Goal: Obtain resource: Download file/media

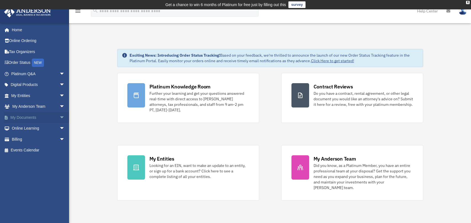
click at [34, 117] on link "My Documents arrow_drop_down" at bounding box center [38, 117] width 69 height 11
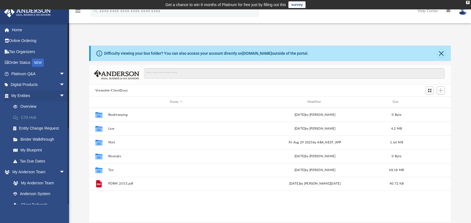
scroll to position [122, 358]
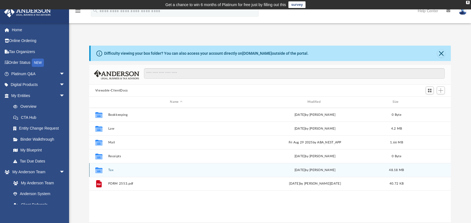
click at [98, 170] on icon "grid" at bounding box center [98, 171] width 7 height 4
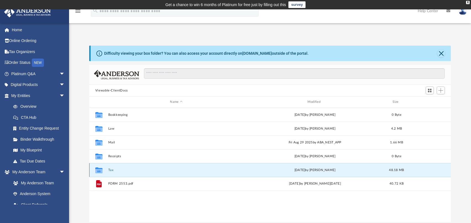
click at [109, 169] on button "Tax" at bounding box center [176, 170] width 136 height 4
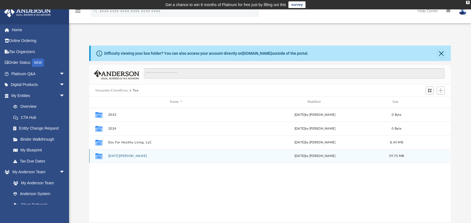
click at [98, 156] on icon "grid" at bounding box center [98, 157] width 7 height 4
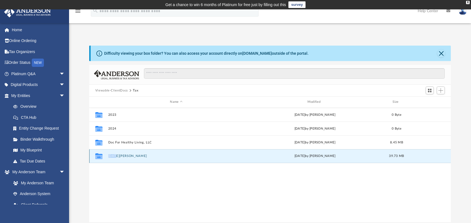
click at [98, 156] on icon "grid" at bounding box center [98, 157] width 7 height 4
click at [119, 158] on button "Noel, Annecie" at bounding box center [176, 156] width 136 height 4
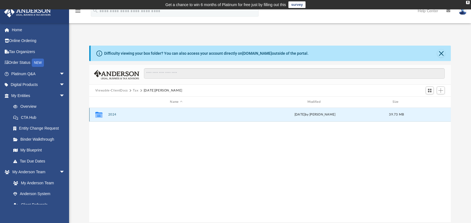
click at [113, 114] on button "2024" at bounding box center [176, 115] width 136 height 4
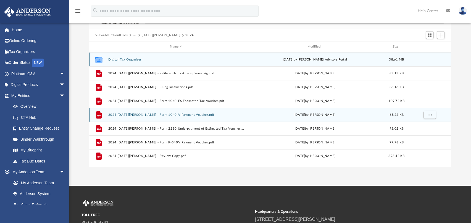
scroll to position [28, 0]
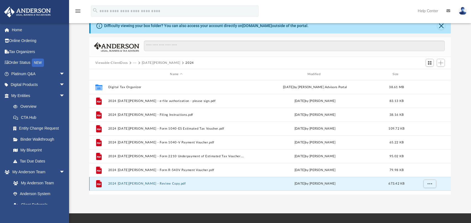
click at [149, 184] on button "2024 1040 Noel, Annecie - Review Copy.pdf" at bounding box center [176, 184] width 136 height 4
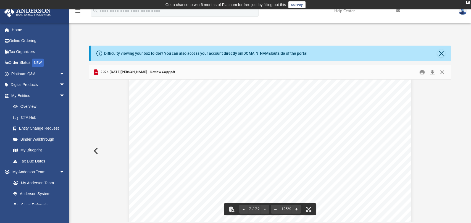
scroll to position [2340, 0]
drag, startPoint x: 450, startPoint y: 97, endPoint x: 447, endPoint y: 89, distance: 8.3
click at [447, 89] on div "Viewable-ClientDocs ··· Noel, Annecie 2024 Name Modified Size Collaborated Fold…" at bounding box center [270, 143] width 362 height 157
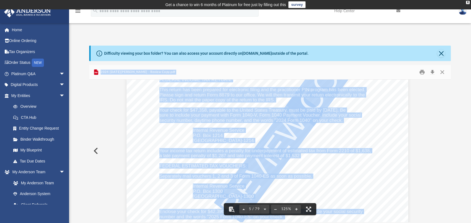
scroll to position [1485, 7]
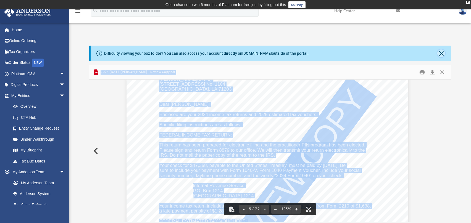
click at [442, 53] on button "Close" at bounding box center [442, 53] width 8 height 8
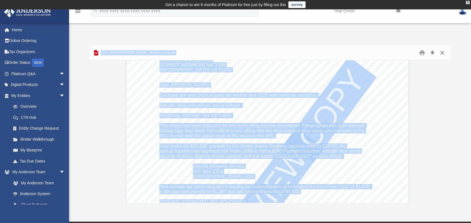
click at [444, 52] on button "Close" at bounding box center [443, 53] width 10 height 9
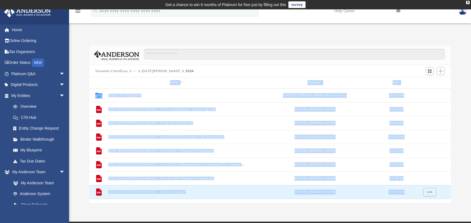
click at [186, 213] on div "App anoel23@gmail.com Sign Out anoel23@gmail.com Home Online Ordering Tax Organ…" at bounding box center [235, 115] width 471 height 212
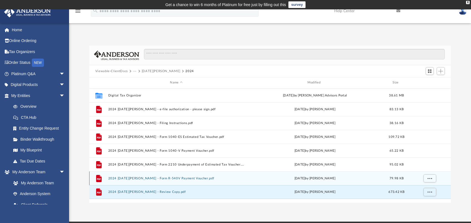
click at [195, 179] on button "2024 1040 Noel, Annecie - Form R-540V Payment Voucher.pdf" at bounding box center [176, 179] width 136 height 4
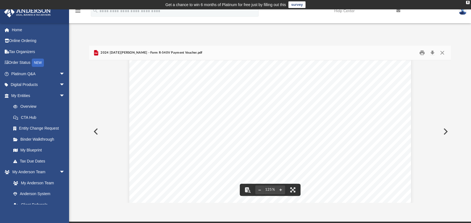
scroll to position [0, 0]
click at [98, 132] on button "Preview" at bounding box center [95, 131] width 12 height 15
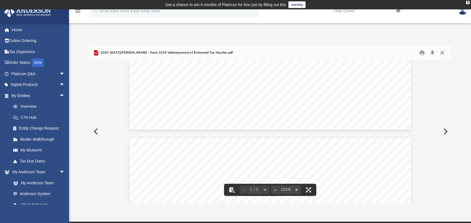
click at [443, 51] on button "Close" at bounding box center [443, 53] width 10 height 9
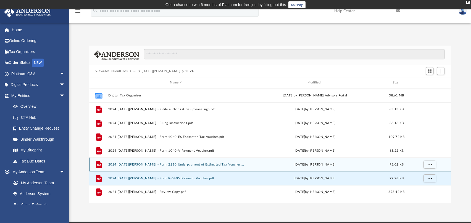
click at [150, 166] on button "2024 1040 Noel, Annecie - Form 2210 Underpayment of Estimated Tax Voucher.pdf" at bounding box center [176, 165] width 136 height 4
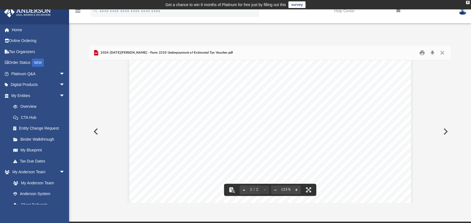
scroll to position [438, 0]
click at [443, 51] on button "Close" at bounding box center [443, 53] width 10 height 9
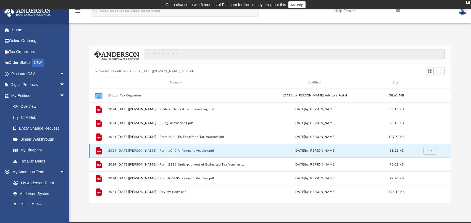
click at [190, 150] on button "2024 1040 Noel, Annecie - Form 1040-V Payment Voucher.pdf" at bounding box center [176, 151] width 136 height 4
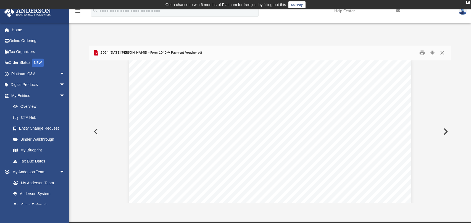
scroll to position [0, 0]
click at [443, 53] on button "Close" at bounding box center [443, 53] width 10 height 9
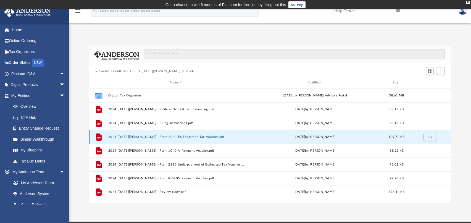
click at [125, 135] on button "2024 1040 Noel, Annecie - Form 1040-ES Estimated Tax Voucher.pdf" at bounding box center [176, 137] width 136 height 4
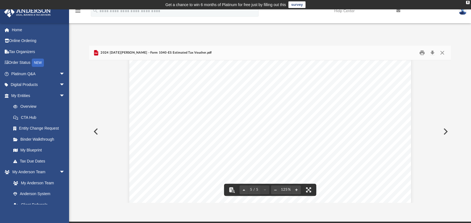
scroll to position [1410, 0]
click at [442, 51] on button "Close" at bounding box center [443, 53] width 10 height 9
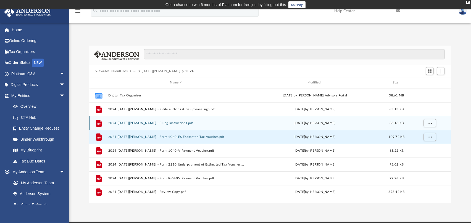
click at [154, 120] on div "File 2024 1040 Noel, Annecie - Filing Instructions.pdf Mon Oct 6 2025 by Alex P…" at bounding box center [270, 123] width 362 height 14
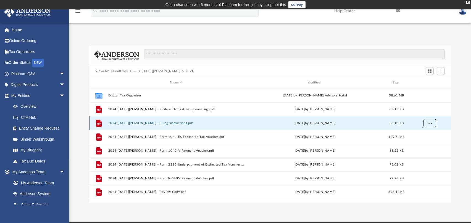
click at [429, 122] on span "More options" at bounding box center [430, 122] width 4 height 3
click at [377, 124] on div "Mon Oct 6 2025 by Alex Price" at bounding box center [315, 123] width 136 height 5
click at [100, 123] on icon "grid" at bounding box center [99, 122] width 6 height 7
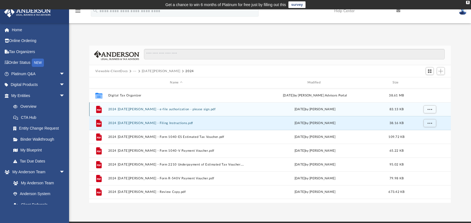
click at [308, 106] on div "File 2024 1040 Noel, Annecie - e-file authorization - please sign.pdf Mon Oct 6…" at bounding box center [270, 109] width 362 height 14
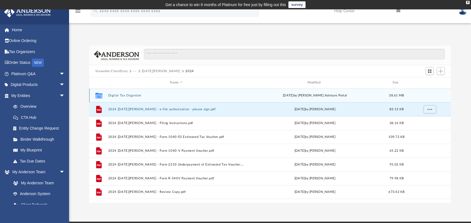
click at [309, 96] on div "Tue Jul 15 2025 by Anderson Advisors Portal" at bounding box center [315, 95] width 136 height 5
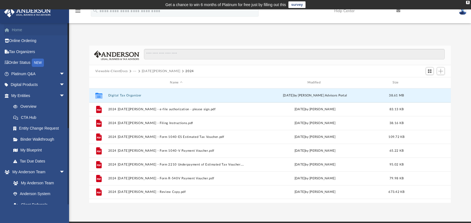
click at [22, 27] on link "Home" at bounding box center [38, 29] width 69 height 11
